Goal: Transaction & Acquisition: Purchase product/service

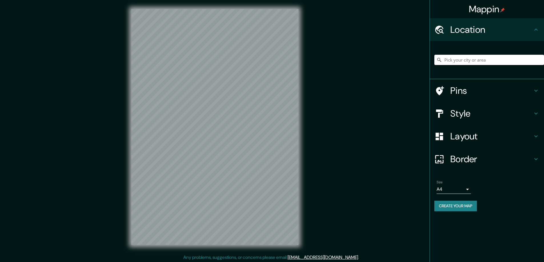
click at [457, 115] on h4 "Style" at bounding box center [491, 113] width 82 height 11
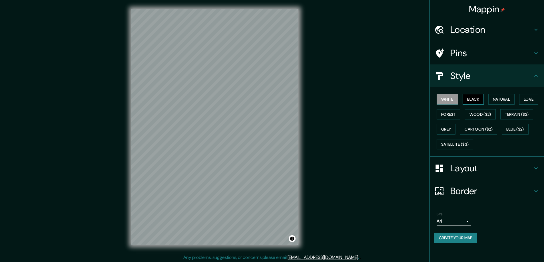
click at [471, 99] on button "Black" at bounding box center [472, 99] width 21 height 11
click at [463, 170] on h4 "Layout" at bounding box center [491, 168] width 82 height 11
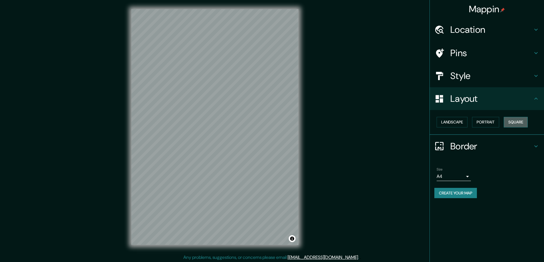
click at [514, 122] on button "Square" at bounding box center [515, 122] width 24 height 11
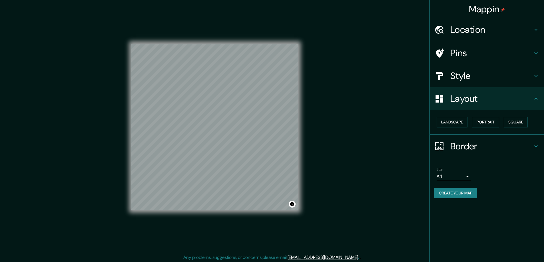
click at [466, 177] on body "Mappin Location Pins Style Layout Landscape Portrait Square Border Choose a bor…" at bounding box center [272, 131] width 544 height 262
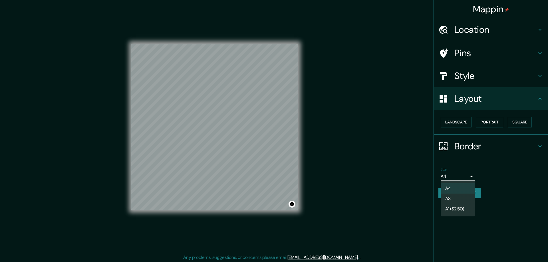
click at [450, 200] on li "A3" at bounding box center [458, 199] width 34 height 10
type input "a4"
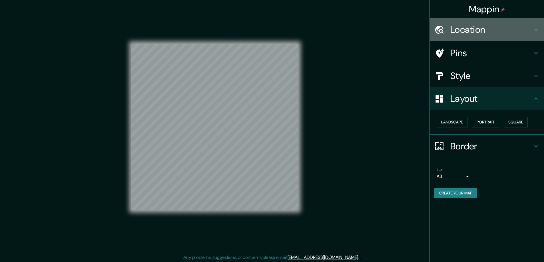
click at [465, 28] on h4 "Location" at bounding box center [491, 29] width 82 height 11
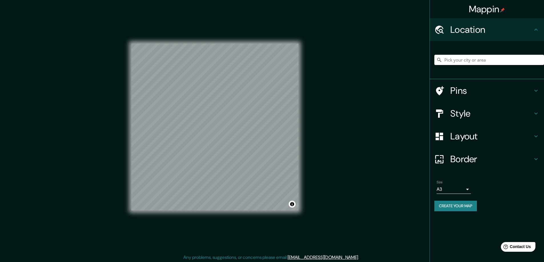
paste input "80 Kenedon drive, Kawartha Lakes, ON, K0L 2W0"
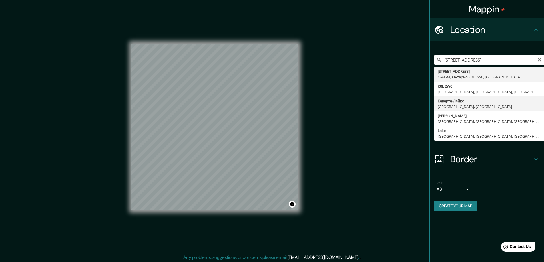
type input "Каварта-Лейкс, Онтарио, Канада"
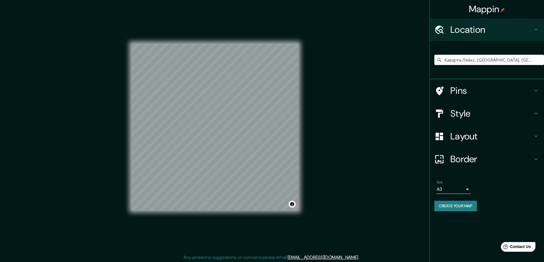
click at [449, 206] on button "Create your map" at bounding box center [455, 206] width 43 height 11
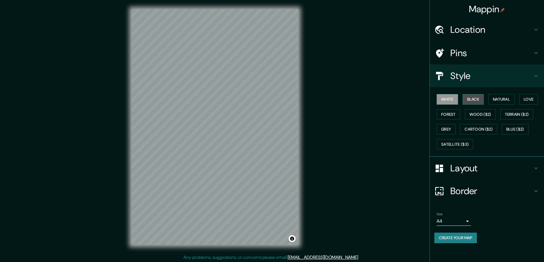
click at [470, 98] on button "Black" at bounding box center [472, 99] width 21 height 11
click at [466, 169] on h4 "Layout" at bounding box center [491, 168] width 82 height 11
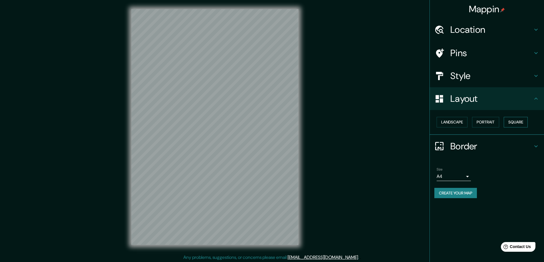
click at [520, 123] on button "Square" at bounding box center [515, 122] width 24 height 11
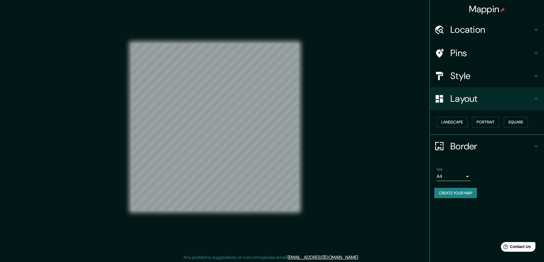
click at [468, 177] on body "Mappin Location Каварта-Лейкс, Онтарио, Канада Pins Style Layout Landscape Port…" at bounding box center [272, 131] width 544 height 262
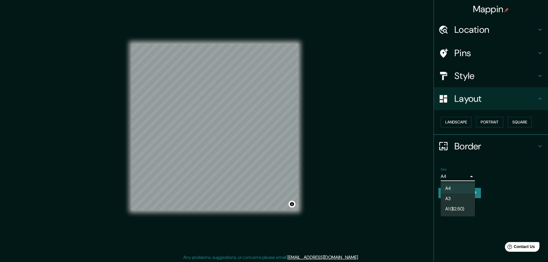
click at [447, 199] on li "A3" at bounding box center [458, 199] width 34 height 10
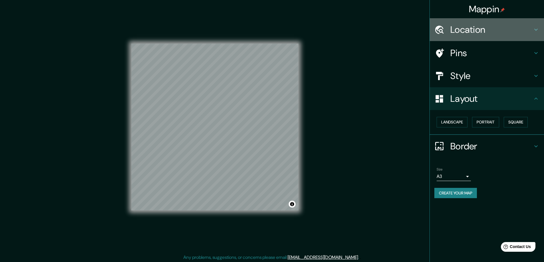
click at [456, 33] on h4 "Location" at bounding box center [491, 29] width 82 height 11
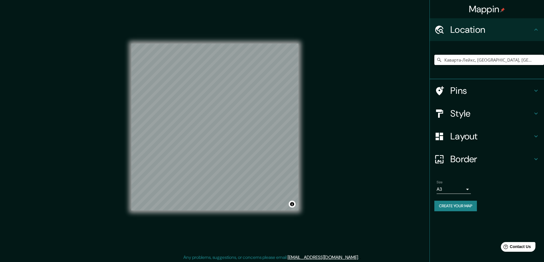
click at [467, 60] on input "Каварта-Лейкс, Онтарио, Канада" at bounding box center [489, 60] width 110 height 10
click at [468, 59] on input "Каварта-Лейкс, Онтарио, Канада" at bounding box center [489, 60] width 110 height 10
paste input "80 Kenedon drive, Kawartha Lakes, ON, K0L 2W0"
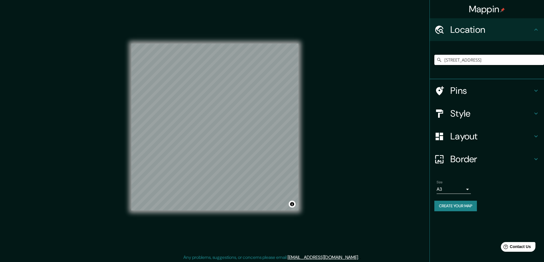
scroll to position [0, 7]
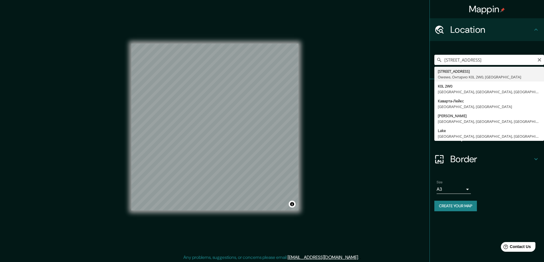
type input "[STREET_ADDRESS]"
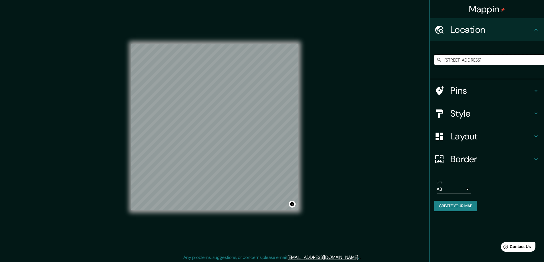
scroll to position [0, 0]
click at [447, 204] on button "Create your map" at bounding box center [455, 206] width 43 height 11
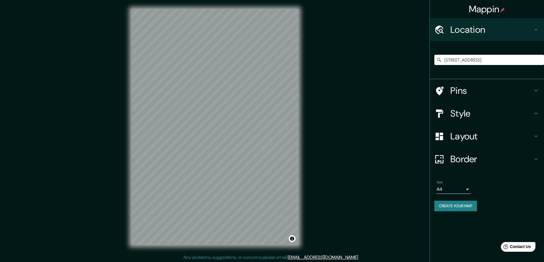
click at [504, 60] on input "80 Kenedon Drive, Омеме, Онтарио K0L 2W0, Канада" at bounding box center [489, 60] width 110 height 10
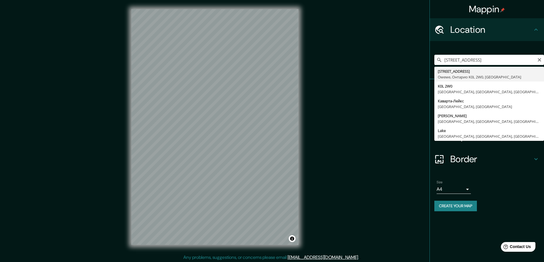
type input "80 Kenedon Drive, Омеме, Онтарио K0L 2W0, Канада"
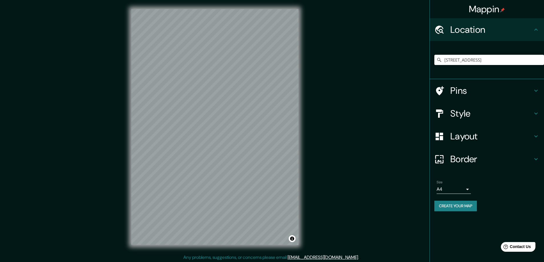
scroll to position [0, 0]
click at [456, 112] on h4 "Style" at bounding box center [491, 113] width 82 height 11
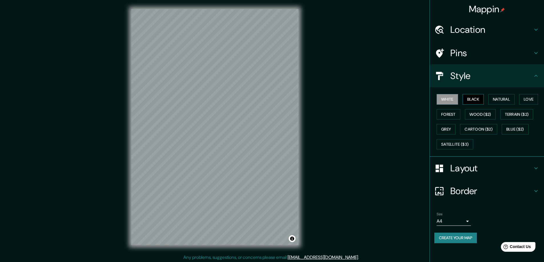
click at [475, 100] on button "Black" at bounding box center [472, 99] width 21 height 11
click at [471, 170] on h4 "Layout" at bounding box center [491, 168] width 82 height 11
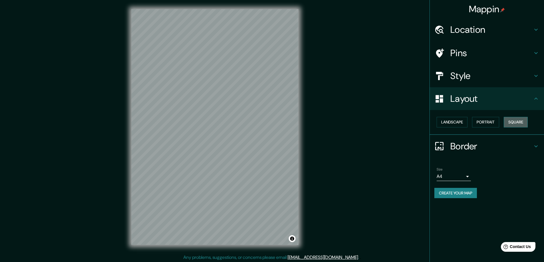
click at [520, 120] on button "Square" at bounding box center [515, 122] width 24 height 11
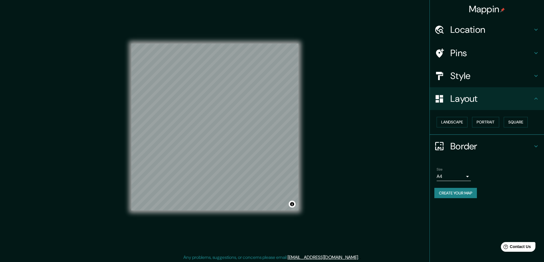
click at [467, 177] on body "Mappin Location 80 Kenedon Drive, Омеме, Онтарио K0L 2W0, Канада Pins Style Lay…" at bounding box center [272, 131] width 544 height 262
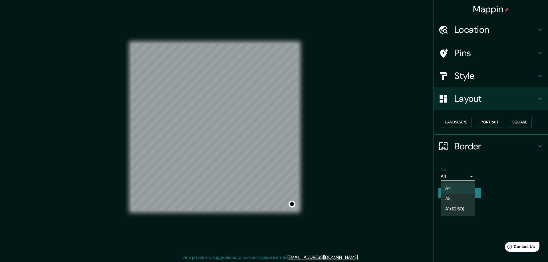
click at [451, 196] on li "A3" at bounding box center [458, 199] width 34 height 10
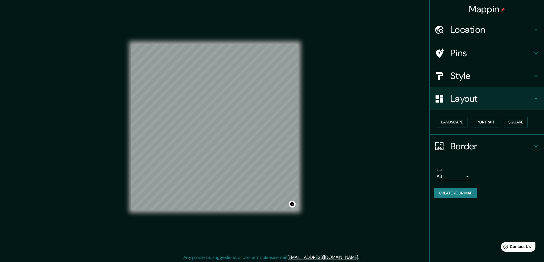
click at [446, 192] on button "Create your map" at bounding box center [455, 193] width 43 height 11
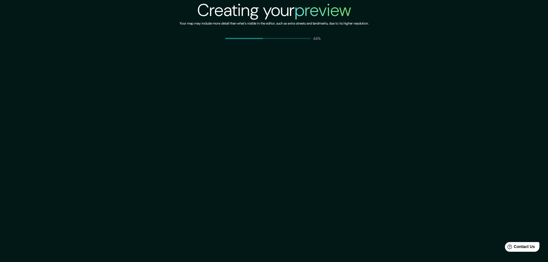
click at [73, 178] on div "Creating your preview Your map may include more detail than what's visible in t…" at bounding box center [274, 131] width 548 height 262
